Goal: Find specific page/section: Find specific page/section

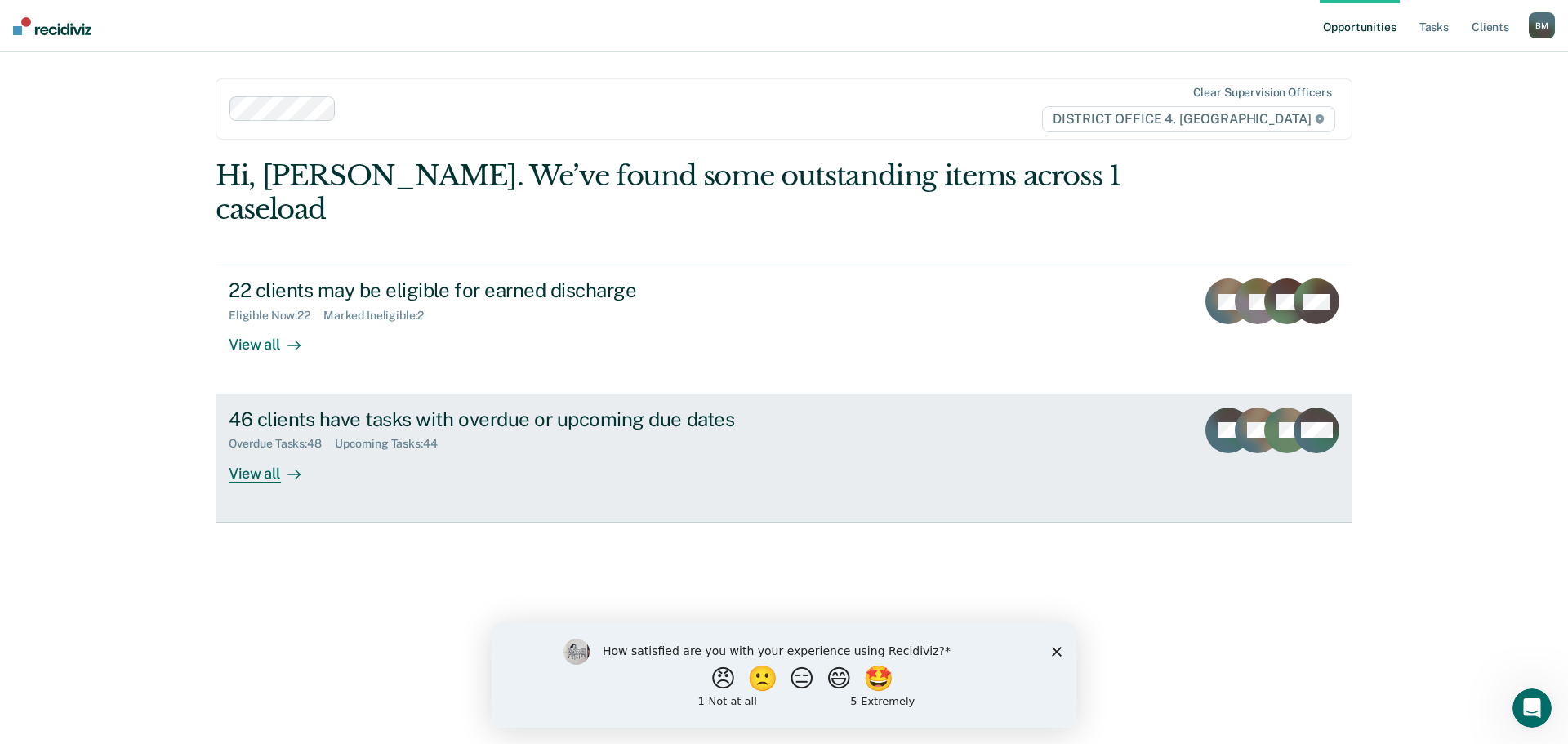
click at [280, 451] on div "View all" at bounding box center [274, 467] width 91 height 32
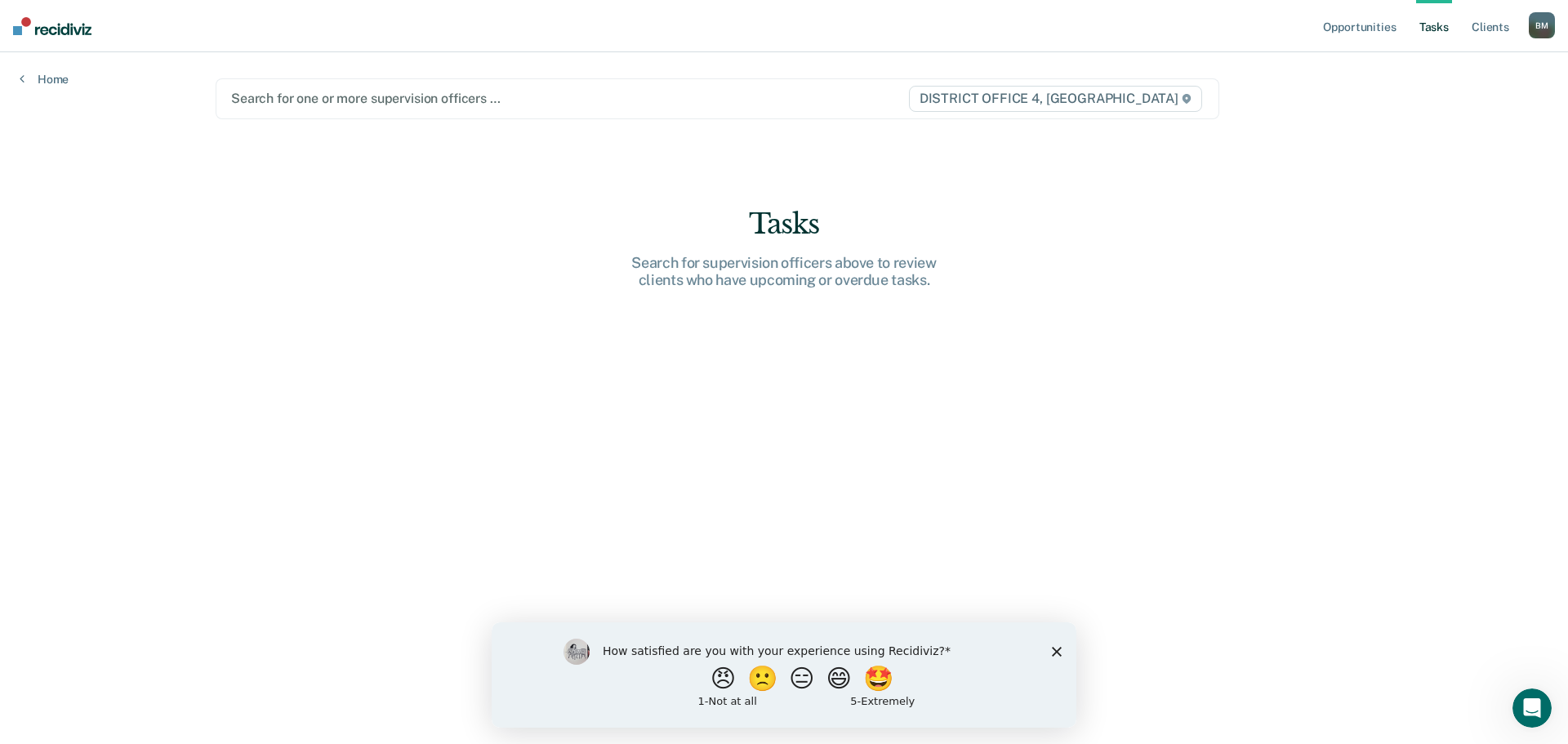
click at [391, 98] on div at bounding box center [569, 98] width 676 height 18
